Goal: Transaction & Acquisition: Purchase product/service

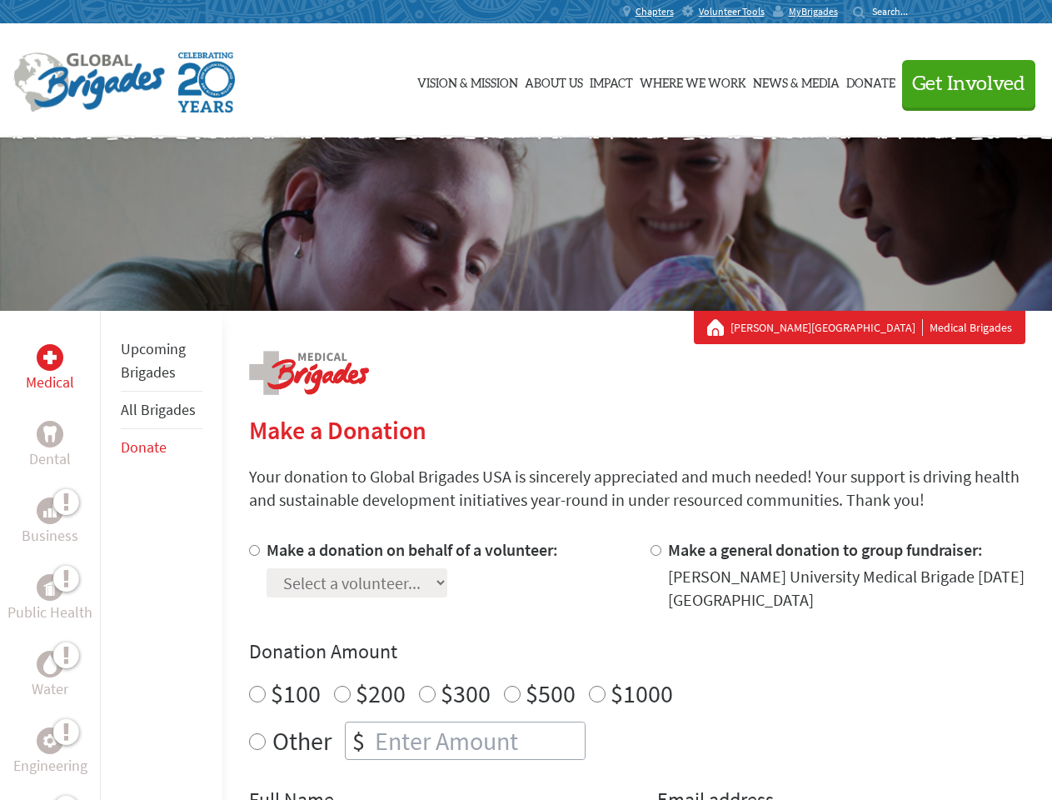
click at [920, 12] on div "Search for:" at bounding box center [886, 11] width 67 height 13
click at [961, 83] on span "Get Involved" at bounding box center [968, 84] width 113 height 20
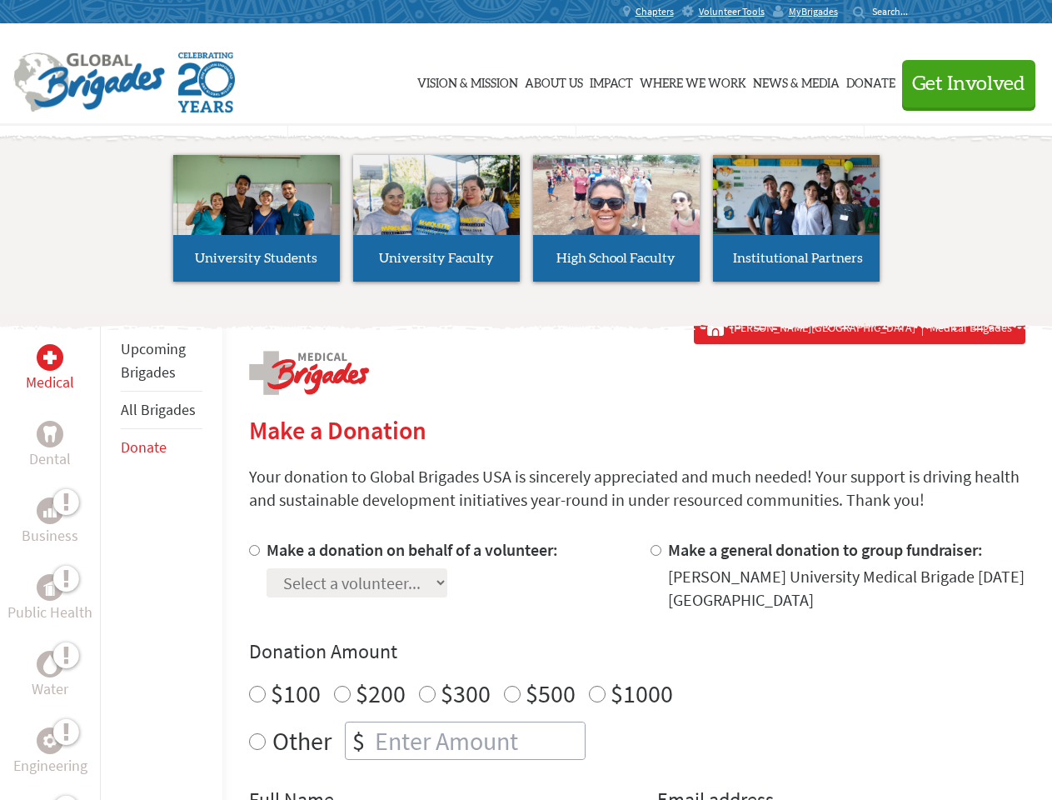
click at [526, 224] on li "High School Faculty" at bounding box center [616, 218] width 180 height 153
click at [110, 555] on div "Upcoming Brigades All Brigades Donate" at bounding box center [161, 711] width 122 height 800
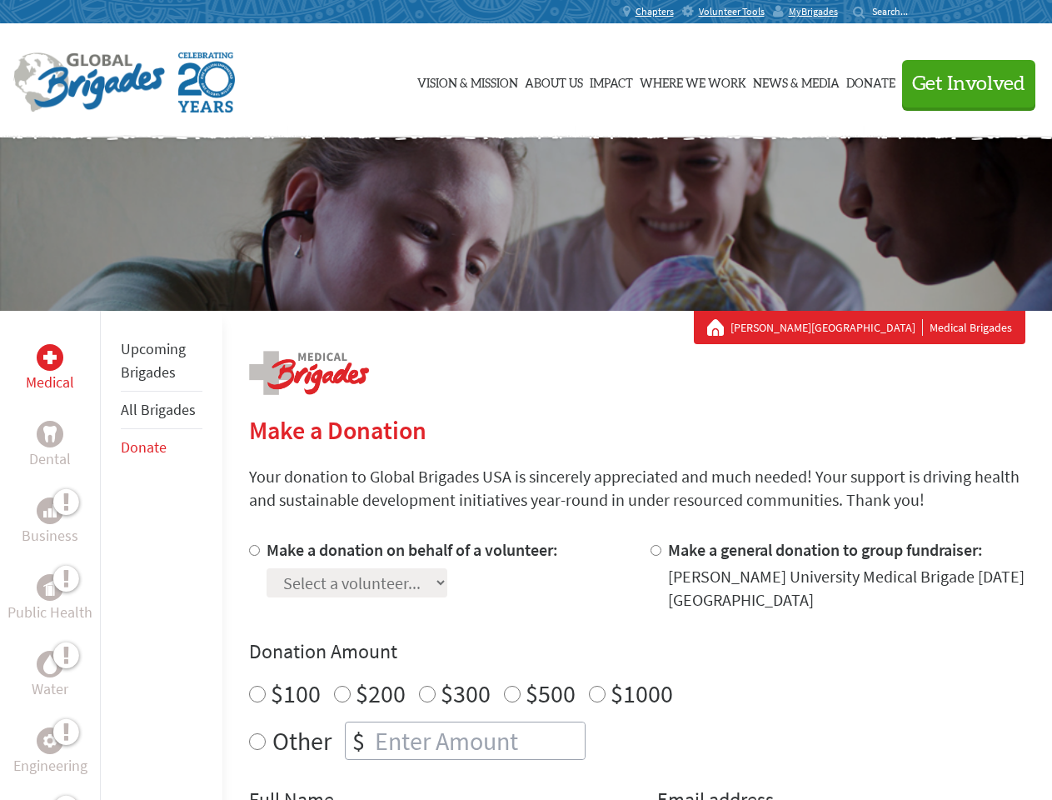
click at [636, 669] on div "Donation Amount $100 $200 $300 $500 $1000 Other $" at bounding box center [637, 699] width 776 height 122
click at [252, 550] on input "Make a donation on behalf of a volunteer:" at bounding box center [254, 550] width 11 height 11
radio input "true"
click at [655, 550] on input "Make a general donation to group fundraiser:" at bounding box center [656, 550] width 11 height 11
radio input "true"
